Goal: Information Seeking & Learning: Learn about a topic

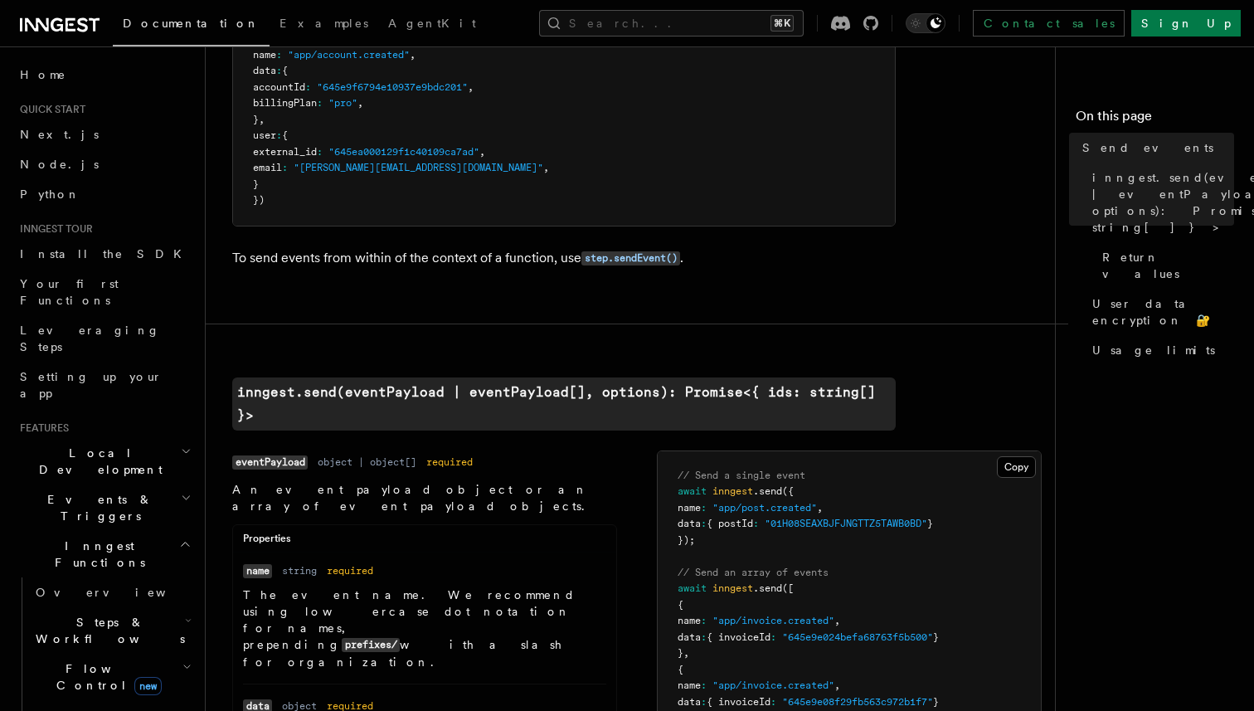
scroll to position [245, 0]
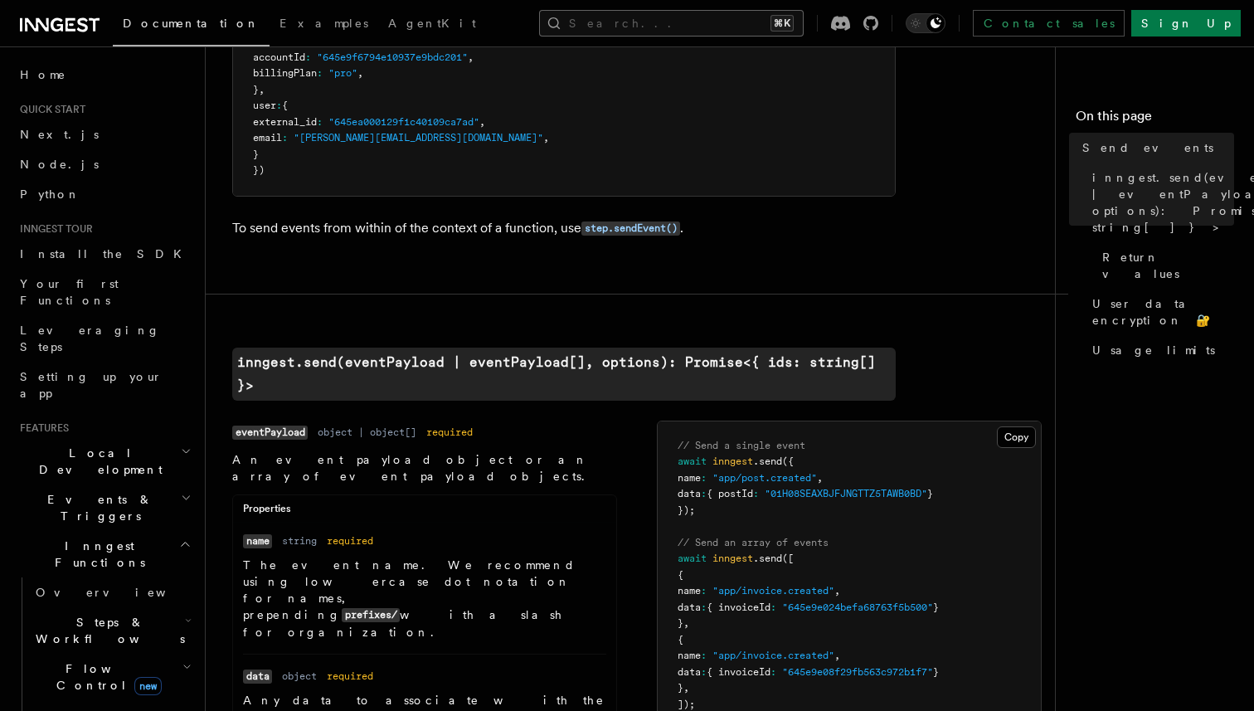
click at [627, 13] on button "Search... ⌘K" at bounding box center [671, 23] width 265 height 27
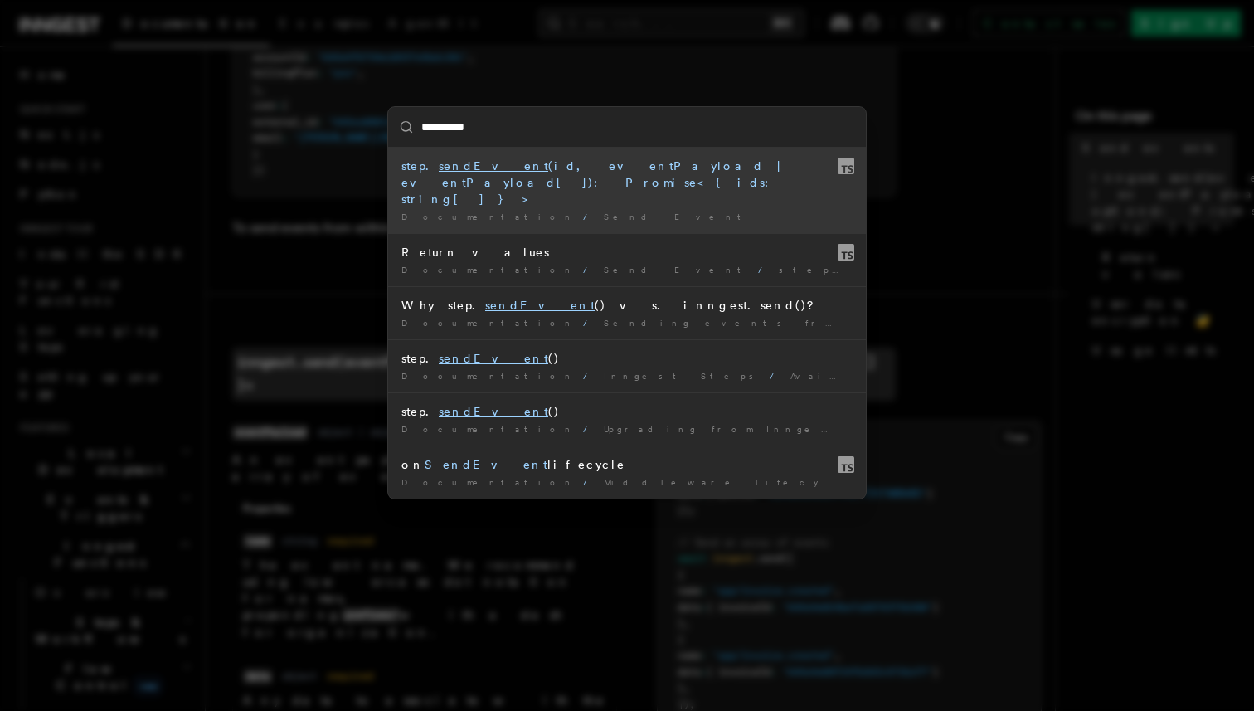
type input "*********"
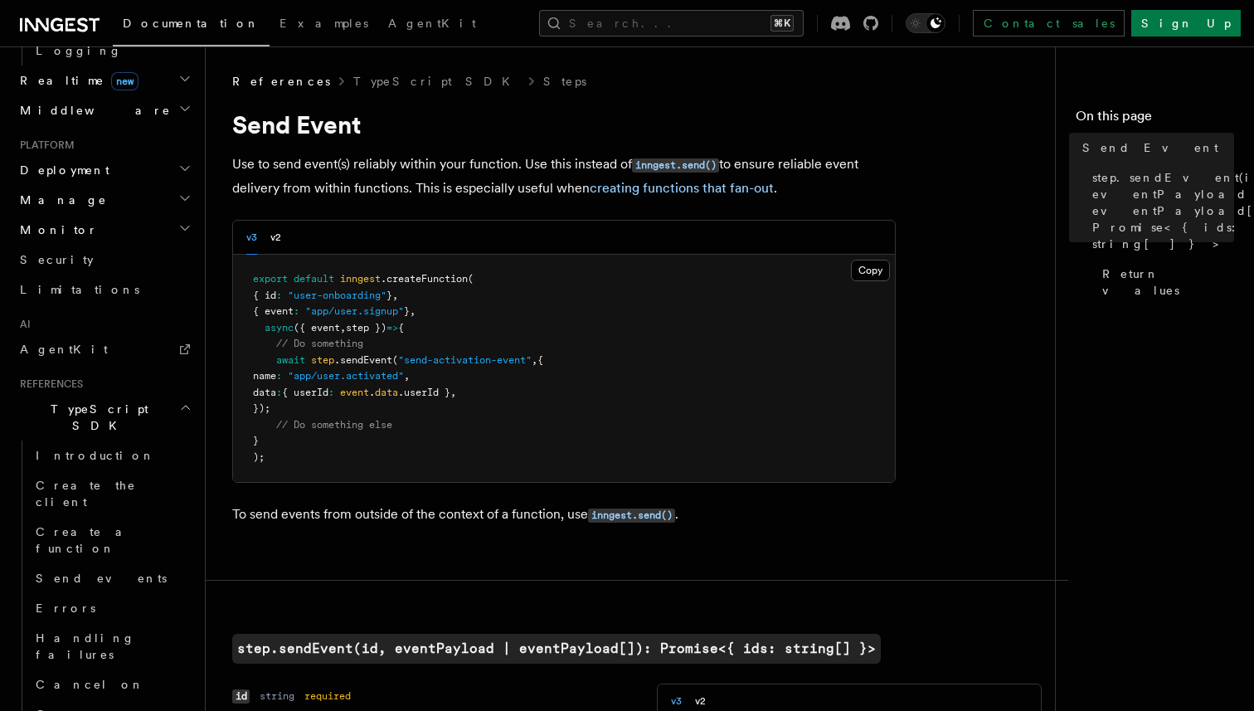
scroll to position [1278, 0]
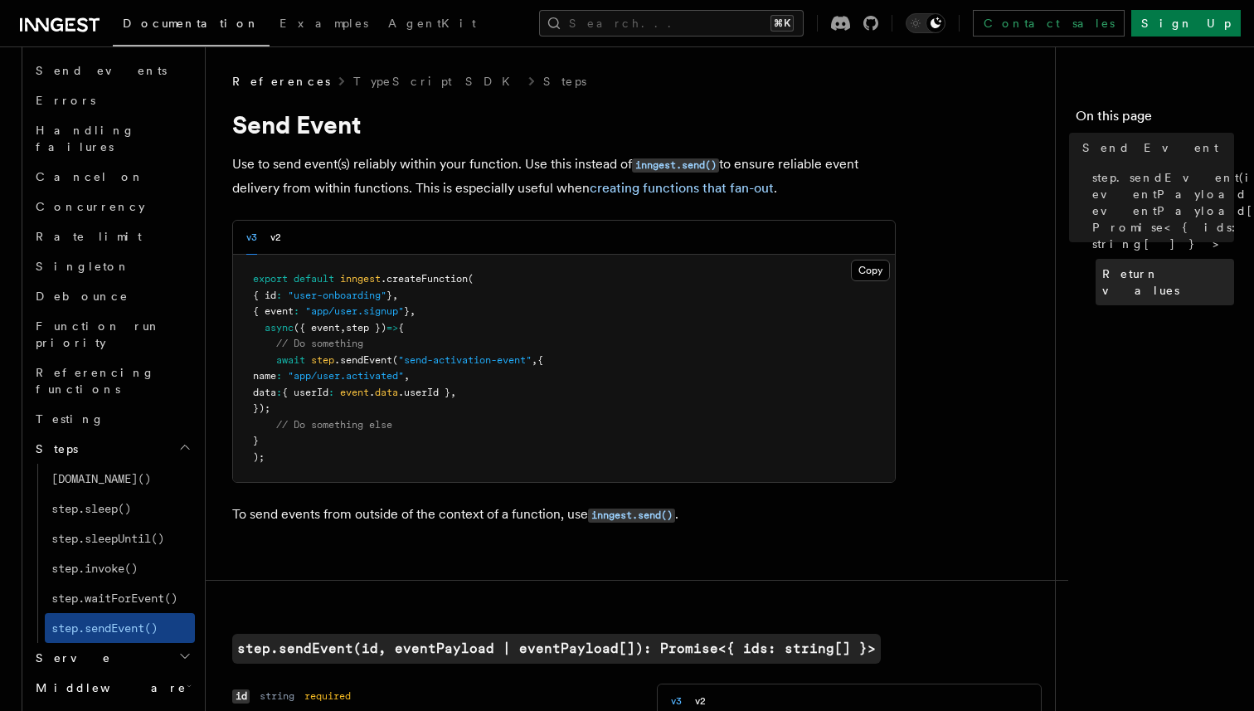
click at [1158, 265] on span "Return values" at bounding box center [1168, 281] width 132 height 33
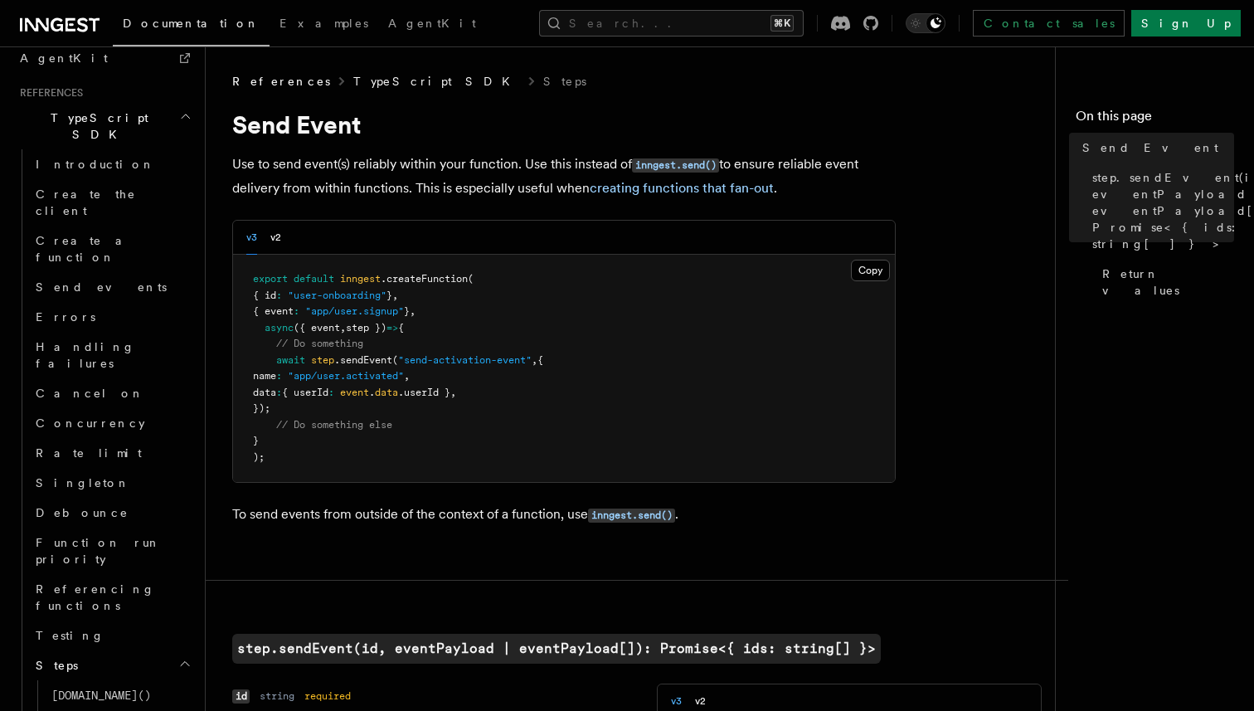
click at [364, 82] on link "TypeScript SDK" at bounding box center [436, 81] width 167 height 17
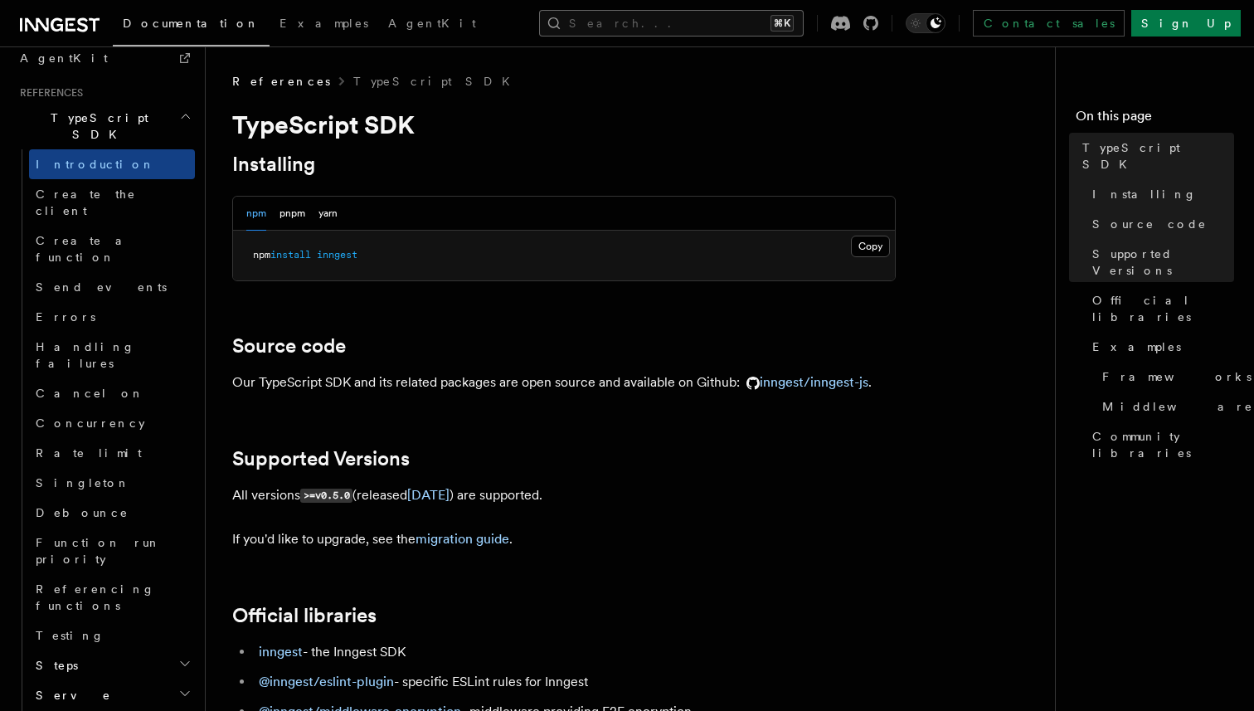
click at [646, 22] on button "Search... ⌘K" at bounding box center [671, 23] width 265 height 27
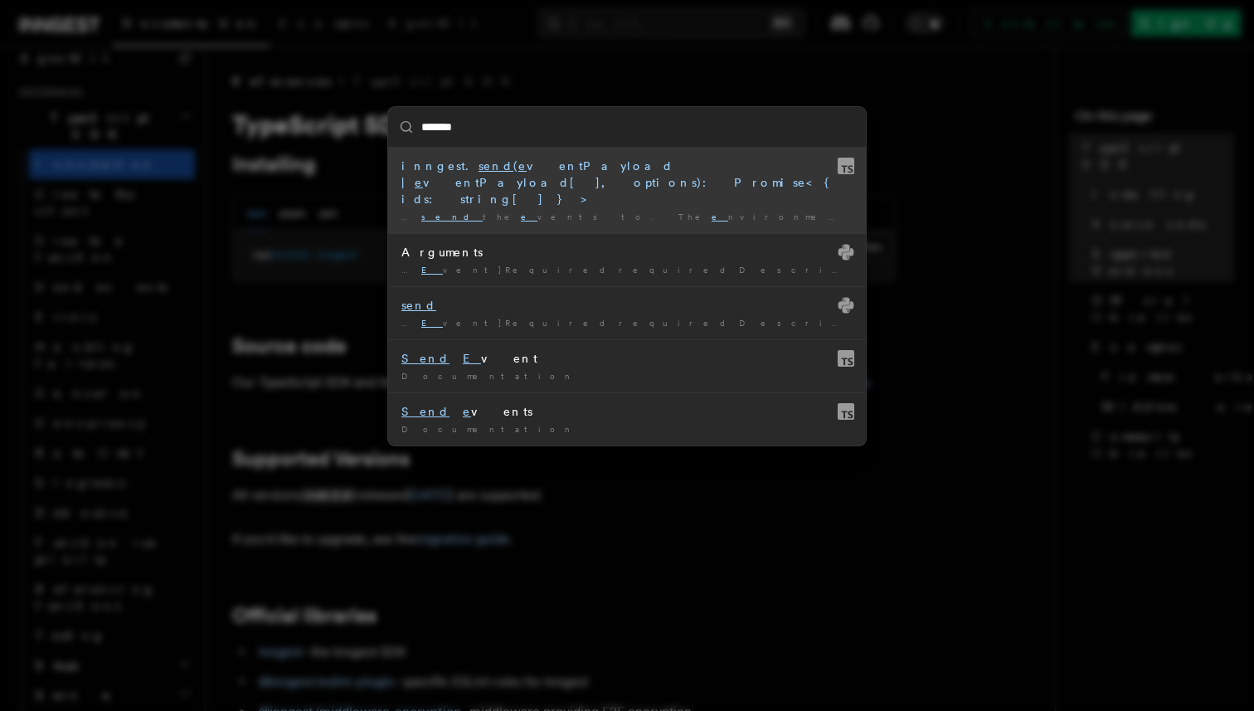
type input "********"
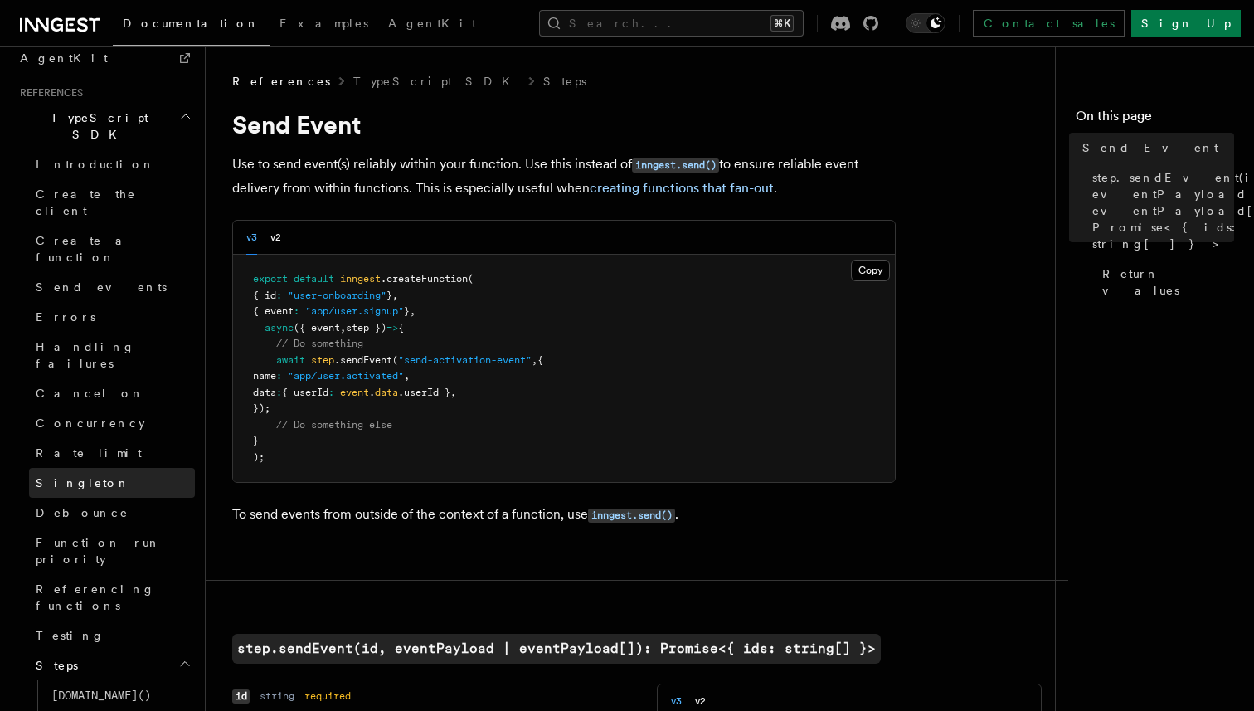
click at [150, 468] on link "Singleton" at bounding box center [112, 483] width 166 height 30
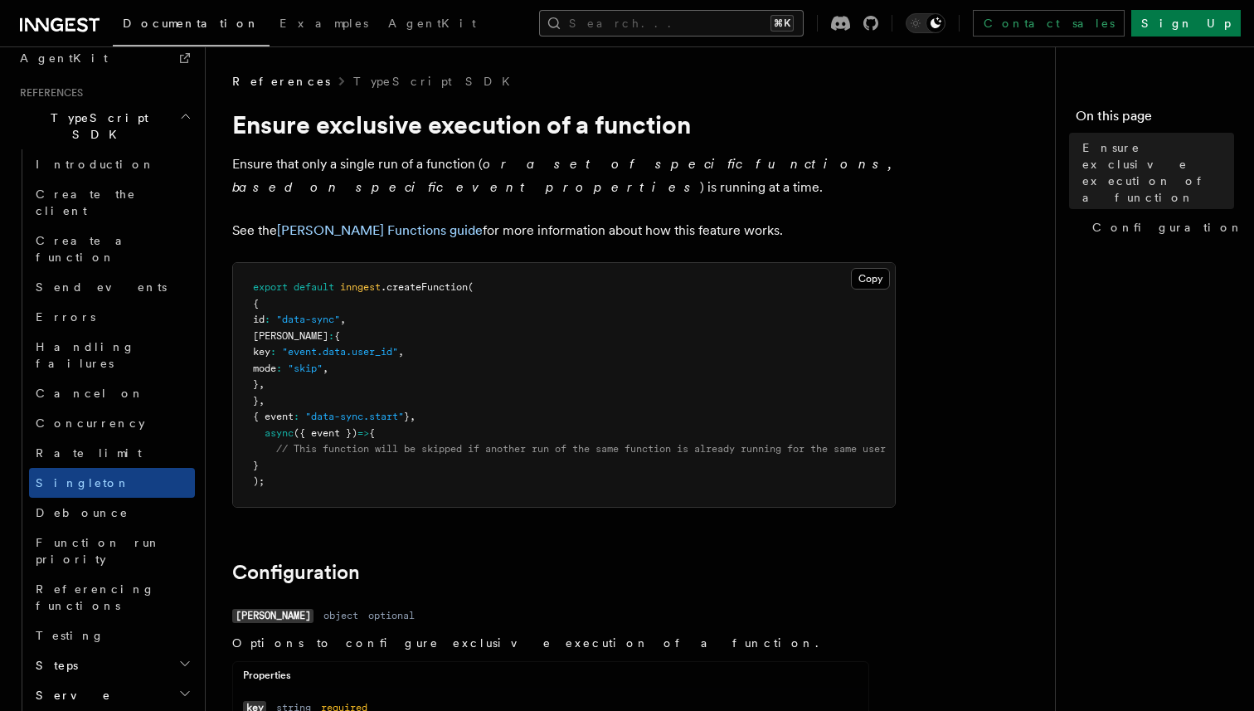
click at [631, 30] on button "Search... ⌘K" at bounding box center [671, 23] width 265 height 27
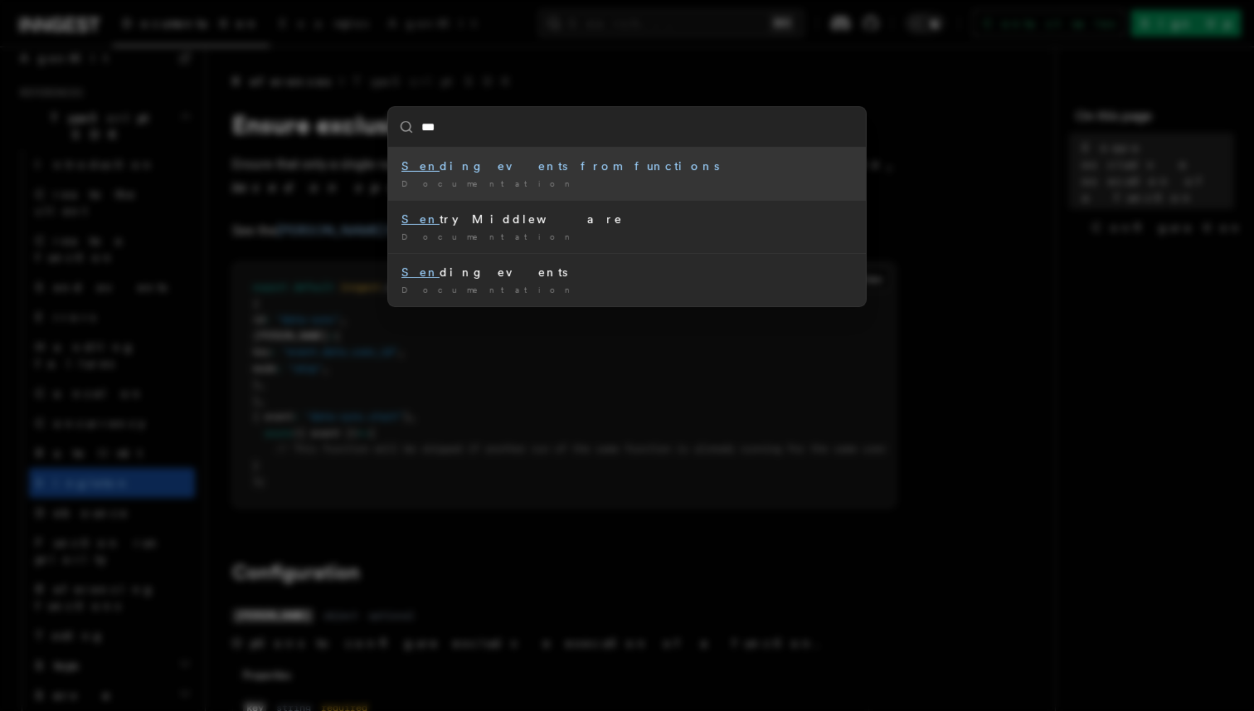
type input "****"
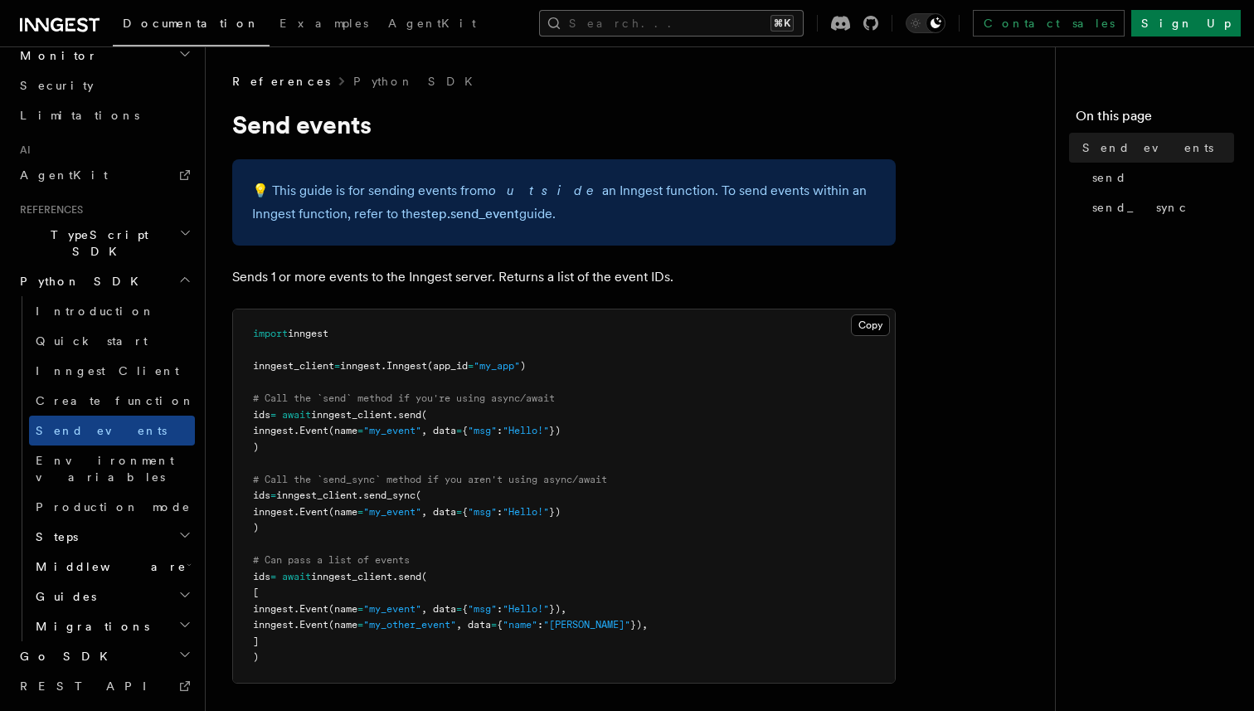
click at [630, 20] on button "Search... ⌘K" at bounding box center [671, 23] width 265 height 27
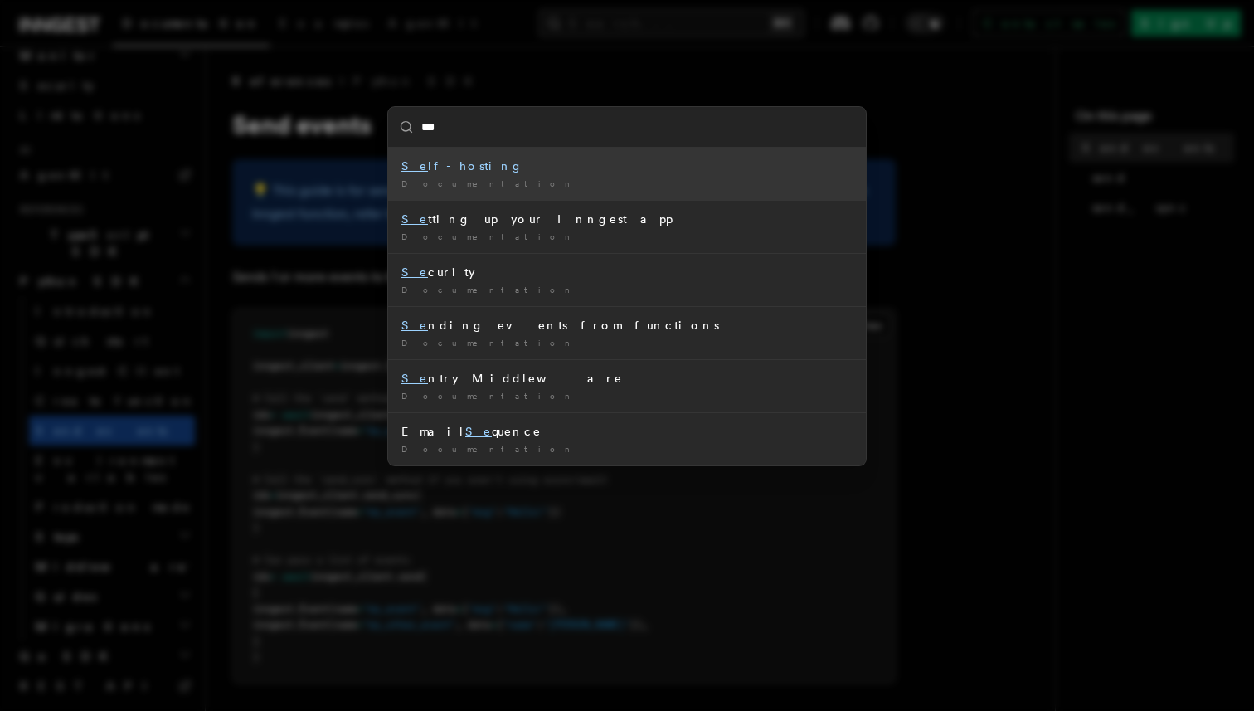
type input "****"
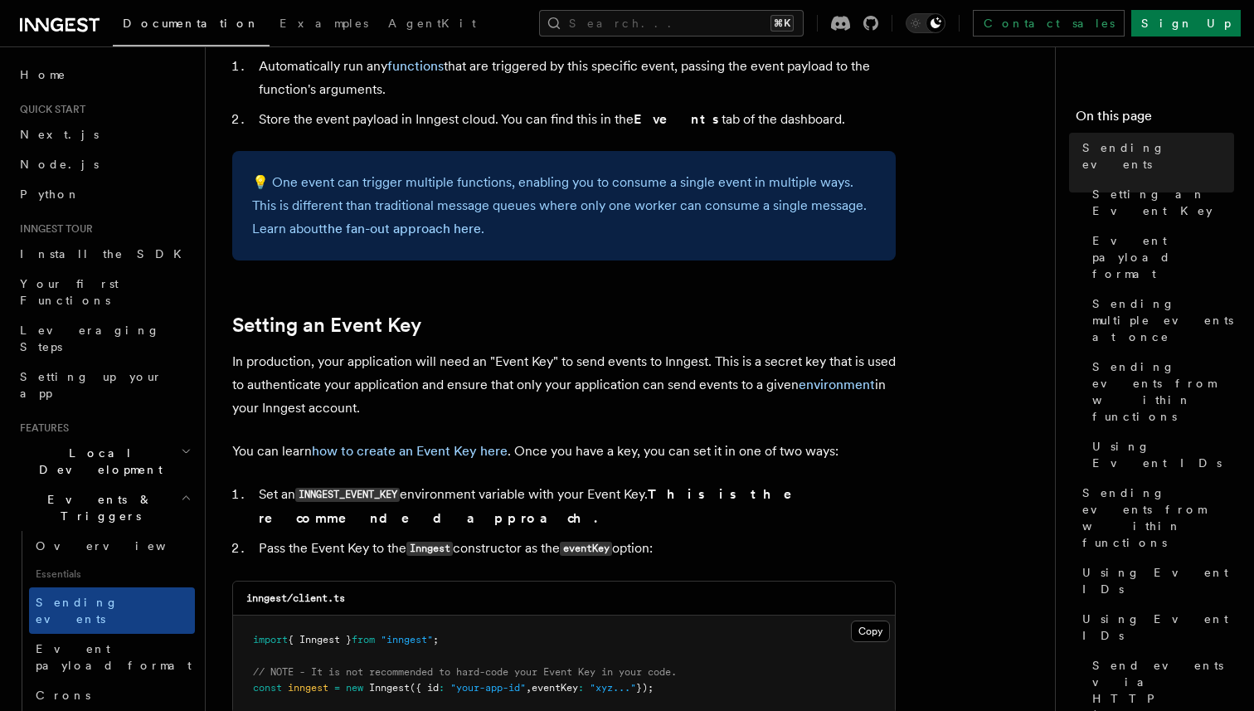
scroll to position [1018, 0]
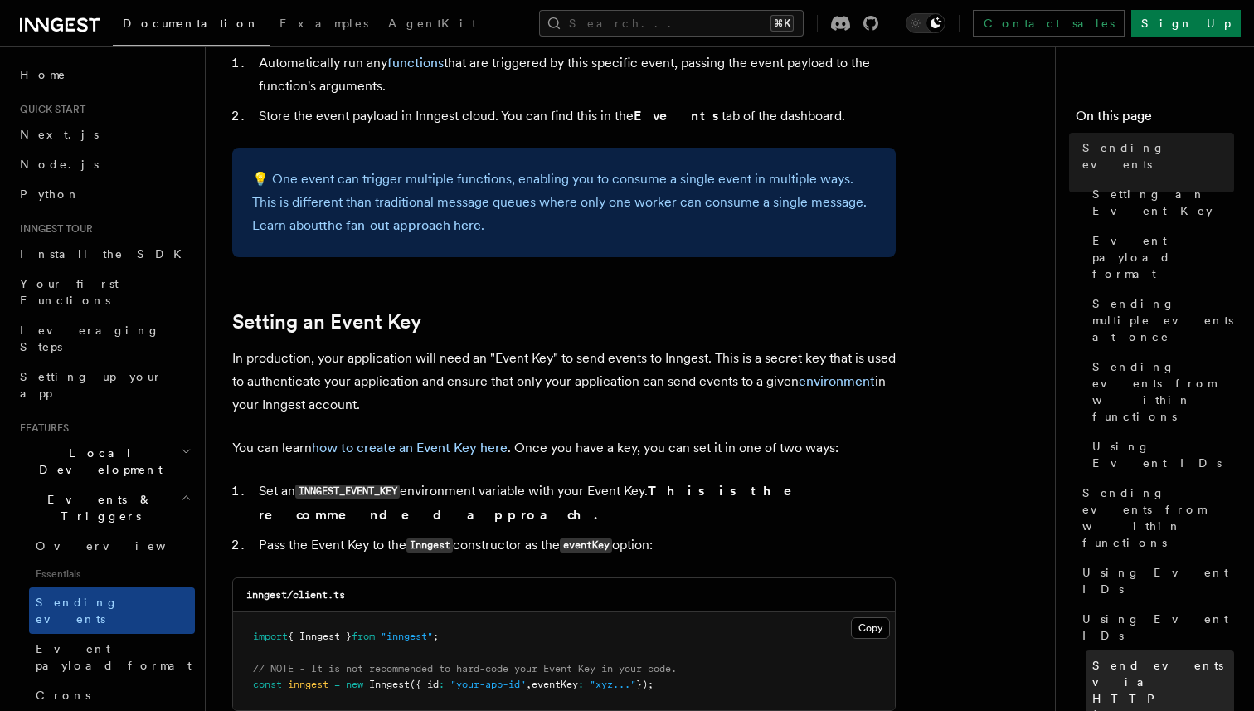
click at [1179, 657] on span "Send events via HTTP (Event API)" at bounding box center [1163, 698] width 142 height 83
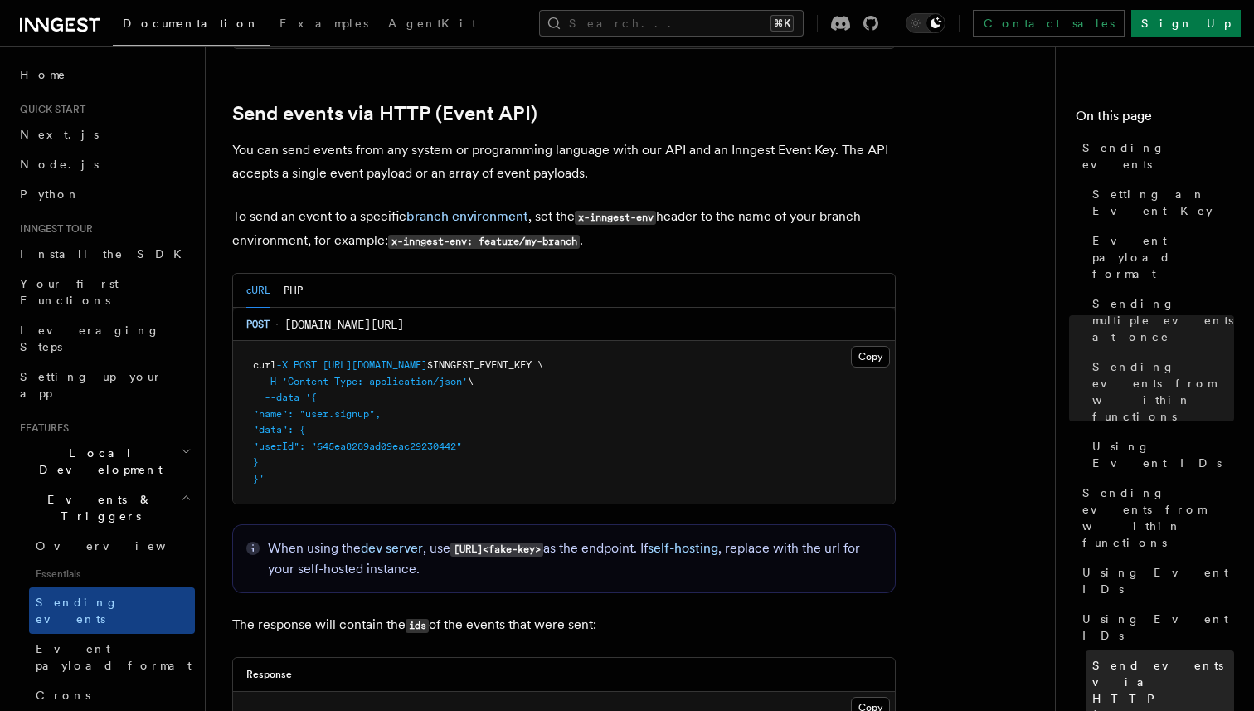
scroll to position [3436, 0]
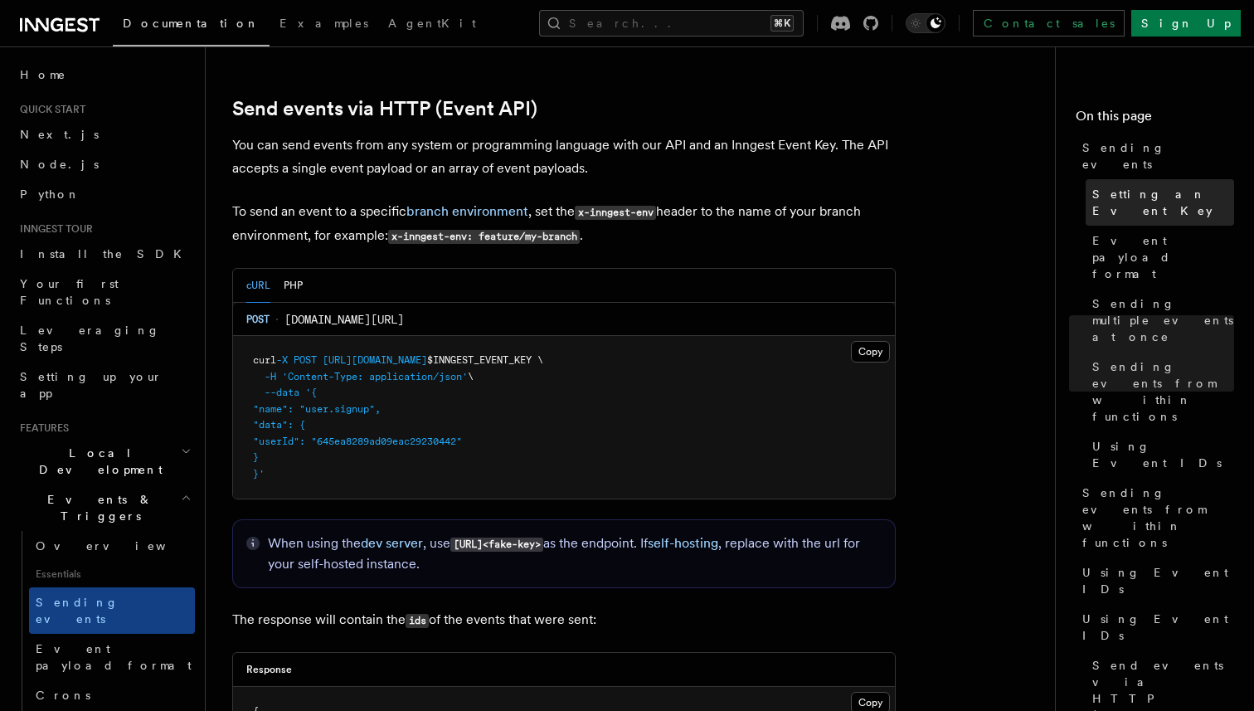
click at [1157, 186] on span "Setting an Event Key" at bounding box center [1163, 202] width 142 height 33
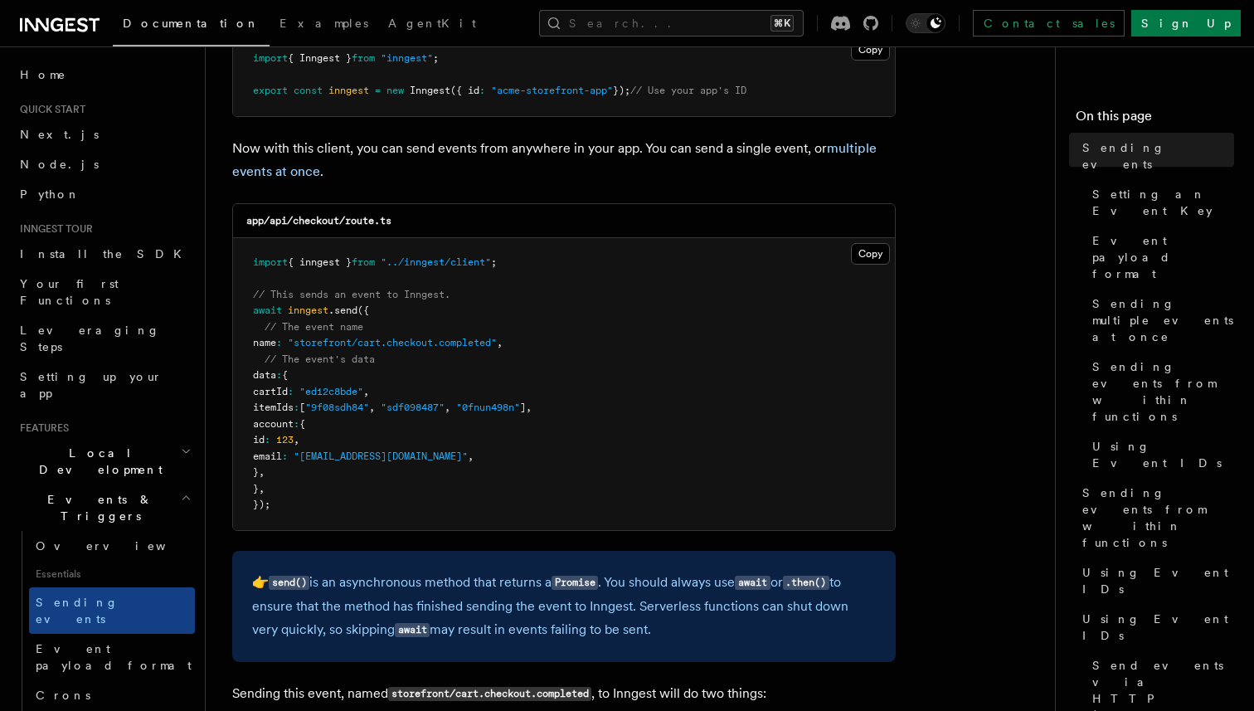
scroll to position [335, 0]
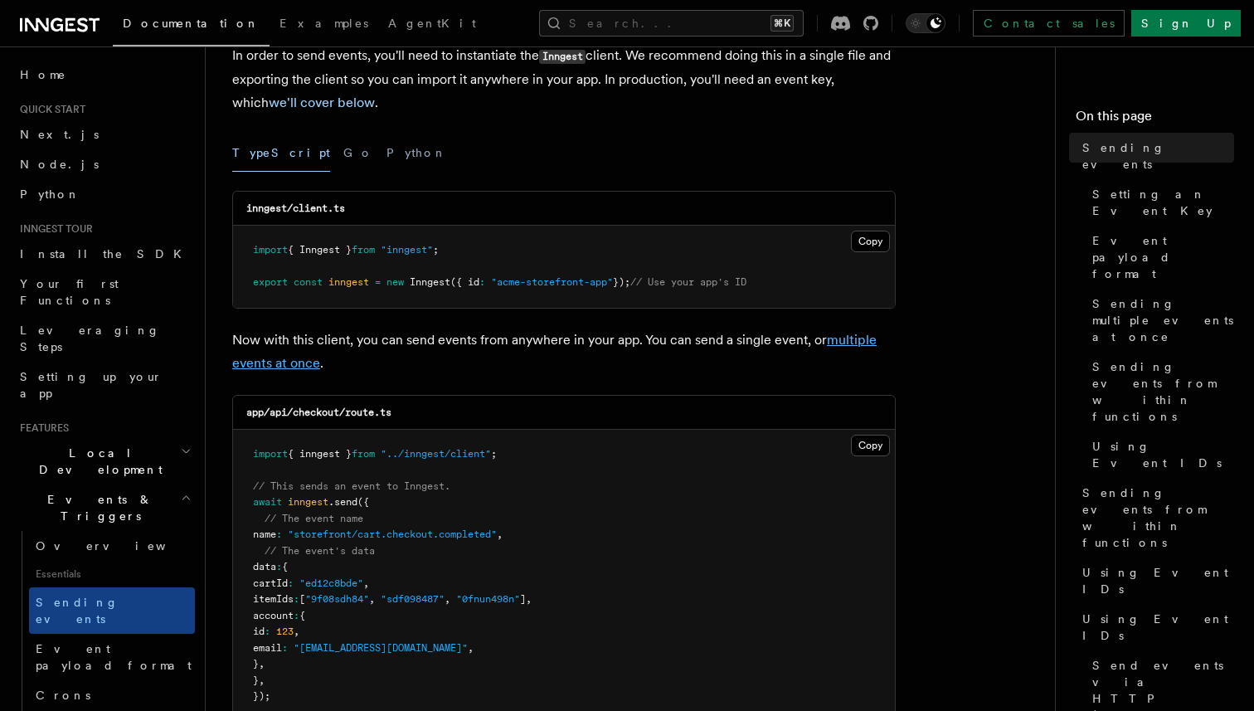
click at [294, 358] on link "multiple events at once" at bounding box center [554, 351] width 644 height 39
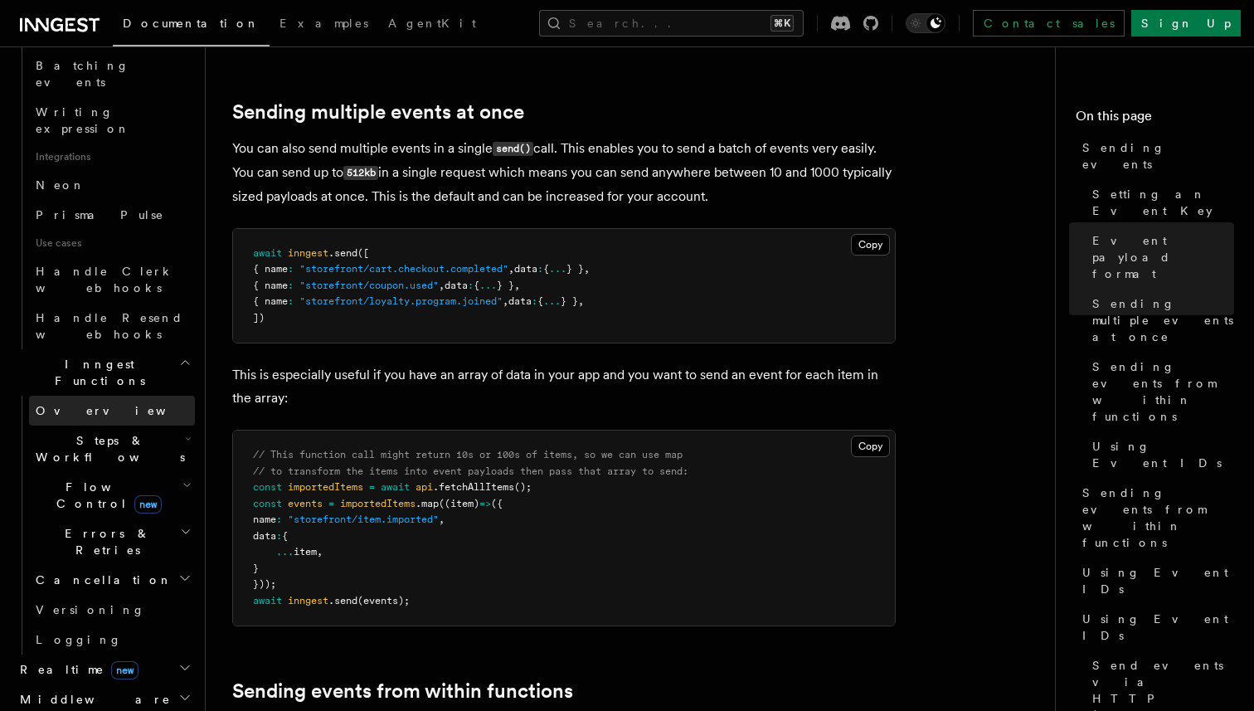
scroll to position [1018, 0]
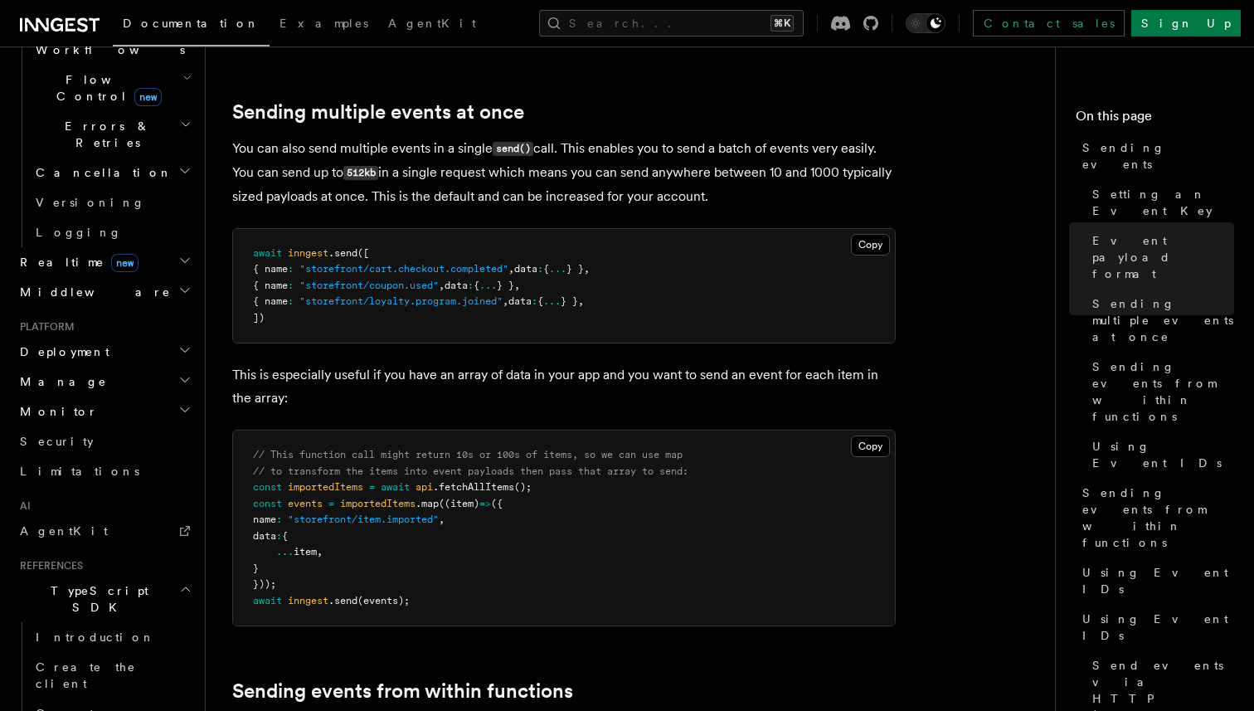
scroll to position [1424, 0]
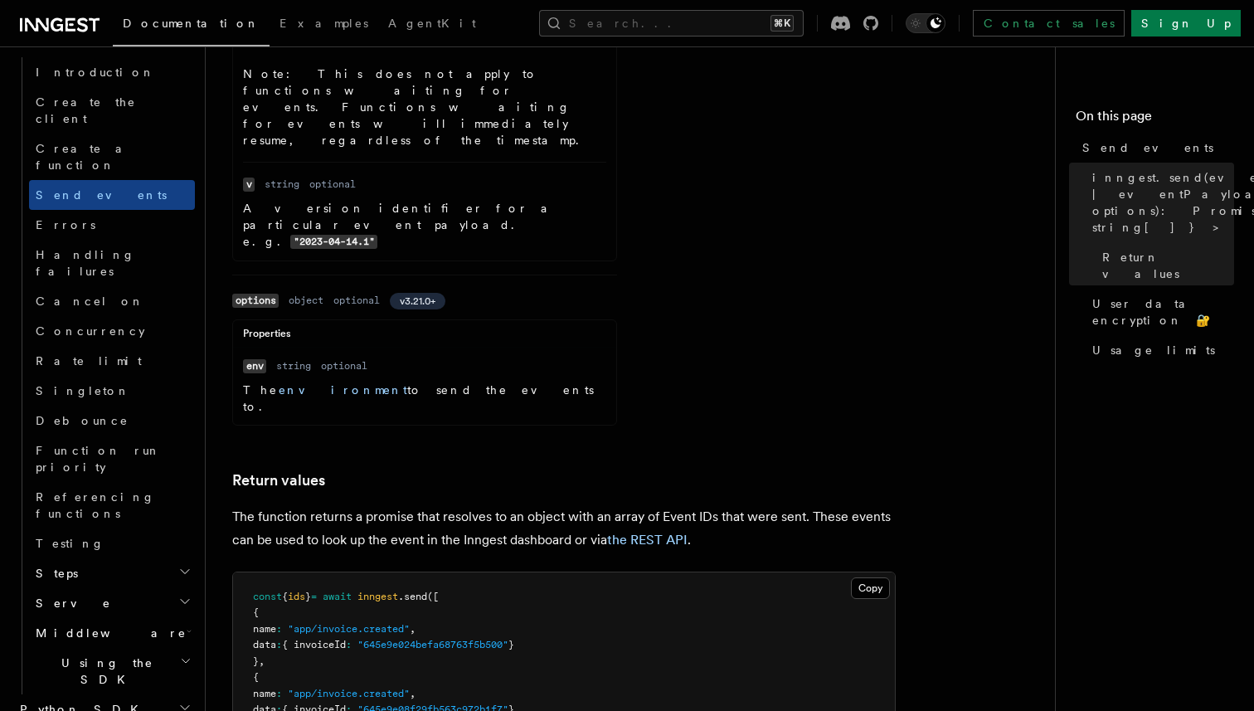
scroll to position [1603, 0]
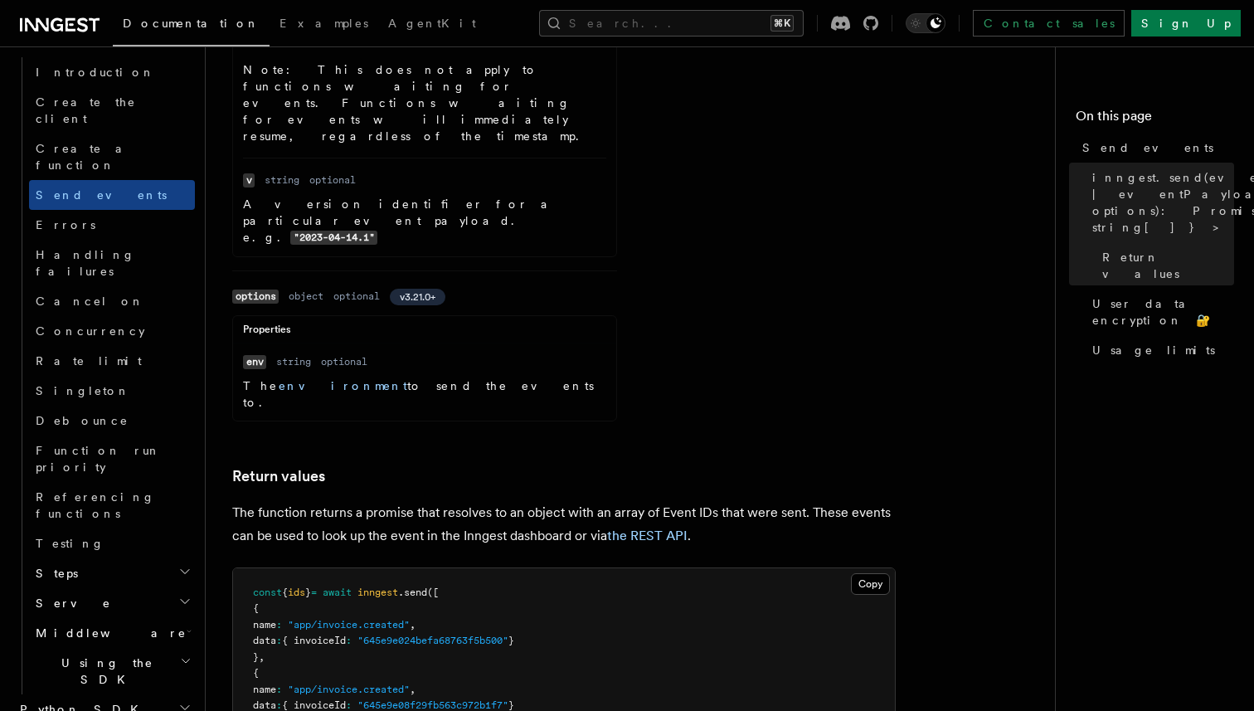
click at [126, 648] on h2 "Using the SDK" at bounding box center [112, 671] width 166 height 46
